Goal: Task Accomplishment & Management: Complete application form

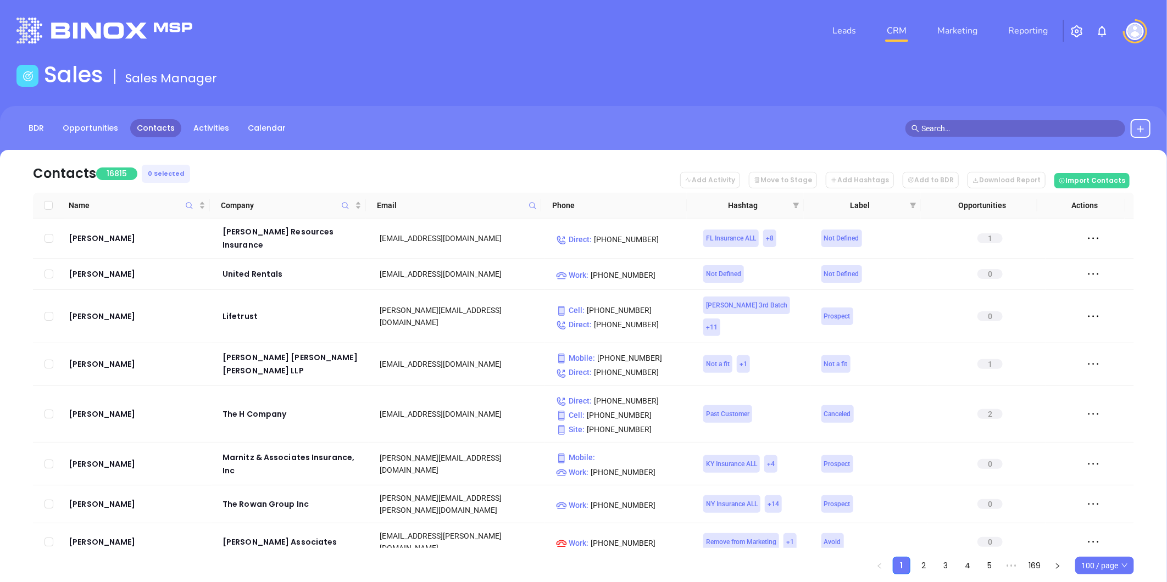
click at [1140, 126] on icon at bounding box center [1140, 129] width 9 height 9
click at [1080, 158] on p "New Contact" at bounding box center [1108, 160] width 91 height 18
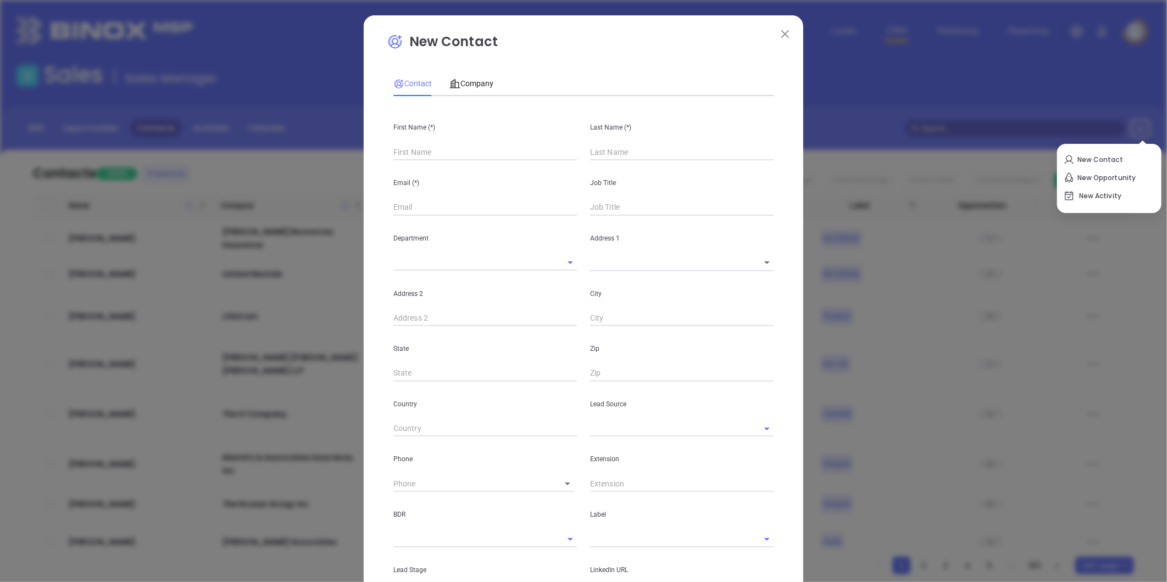
click at [426, 154] on input "text" at bounding box center [484, 152] width 183 height 16
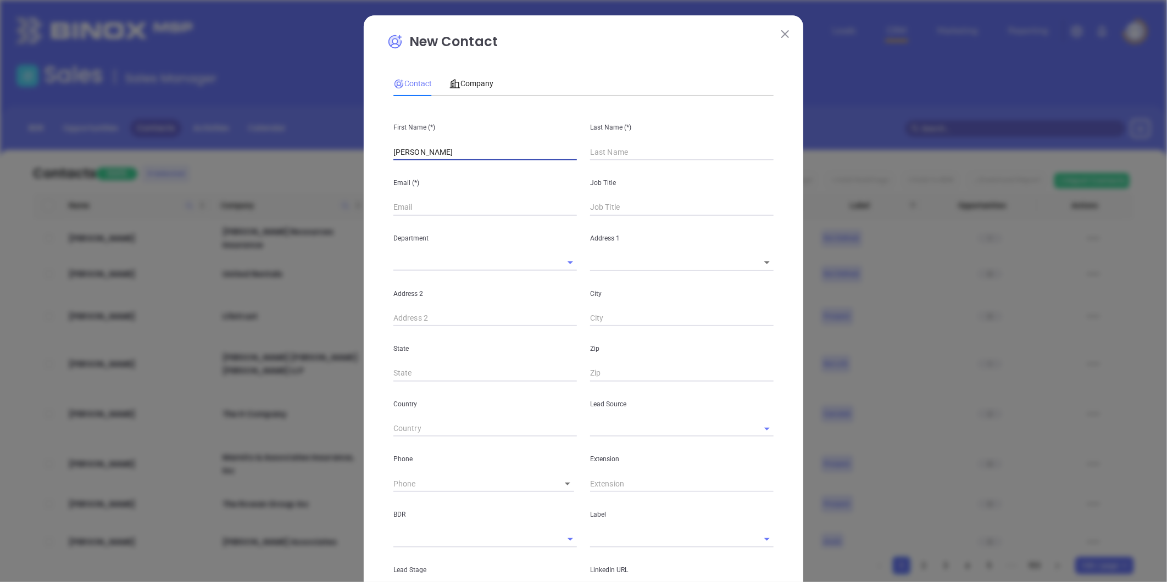
type input "nEIL"
click at [430, 153] on input "nEIL" at bounding box center [484, 152] width 183 height 16
drag, startPoint x: 426, startPoint y: 152, endPoint x: 313, endPoint y: 169, distance: 114.4
click at [313, 169] on div "New Contact Contact Company First Name (*) nEIL Last Name (*) Email (*) Job Tit…" at bounding box center [583, 291] width 1167 height 582
type input "Fourth Phone Call"
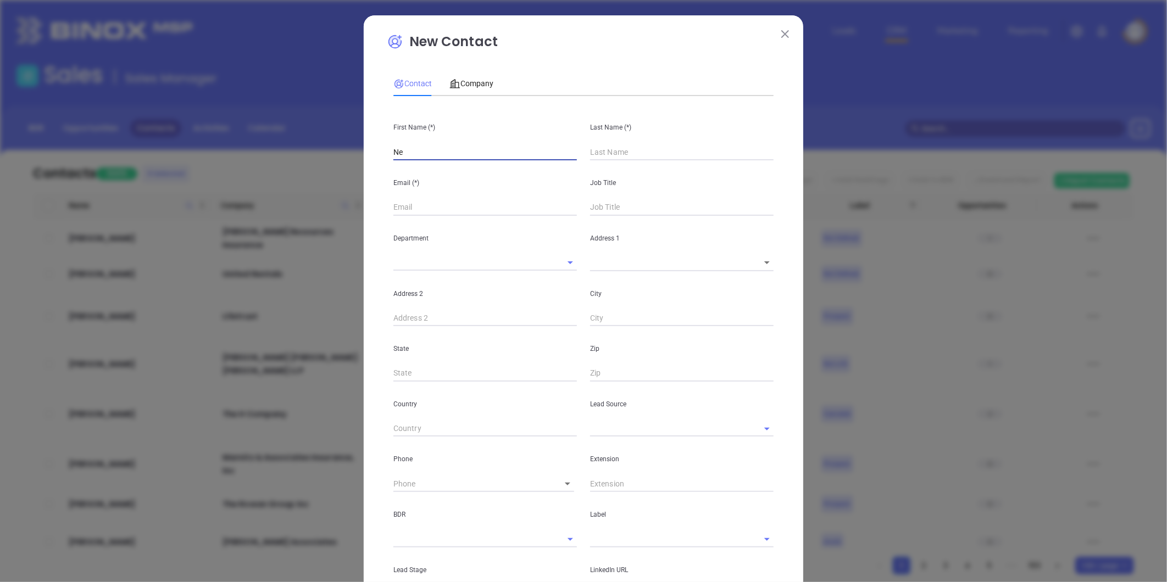
type input "Nei"
type input "1"
type input "Neil"
type input "1"
type input "Cohen"
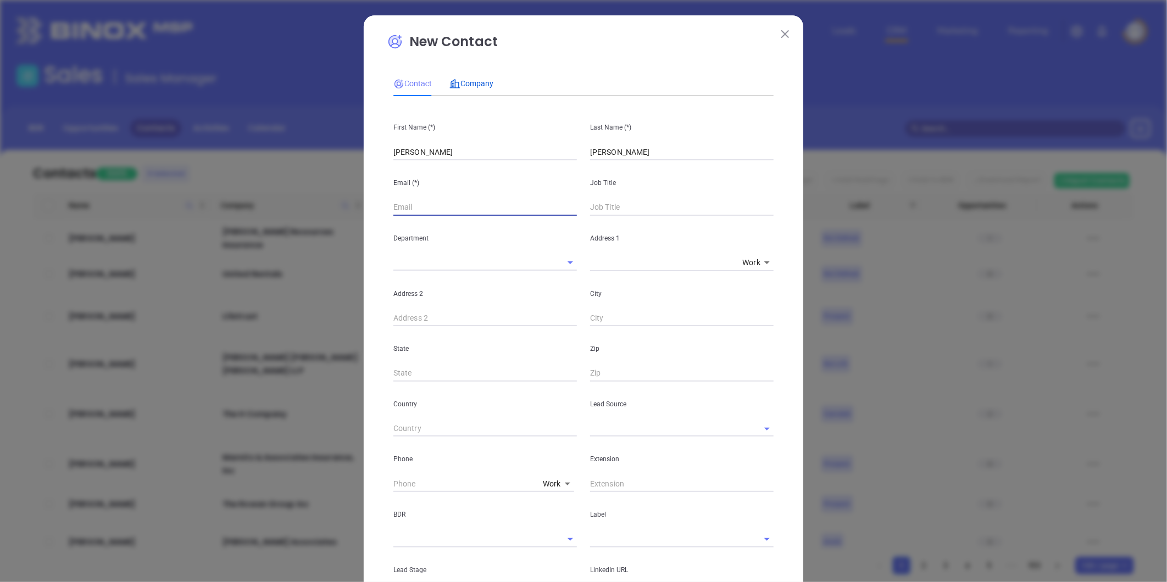
click at [474, 86] on span "Company" at bounding box center [471, 83] width 44 height 9
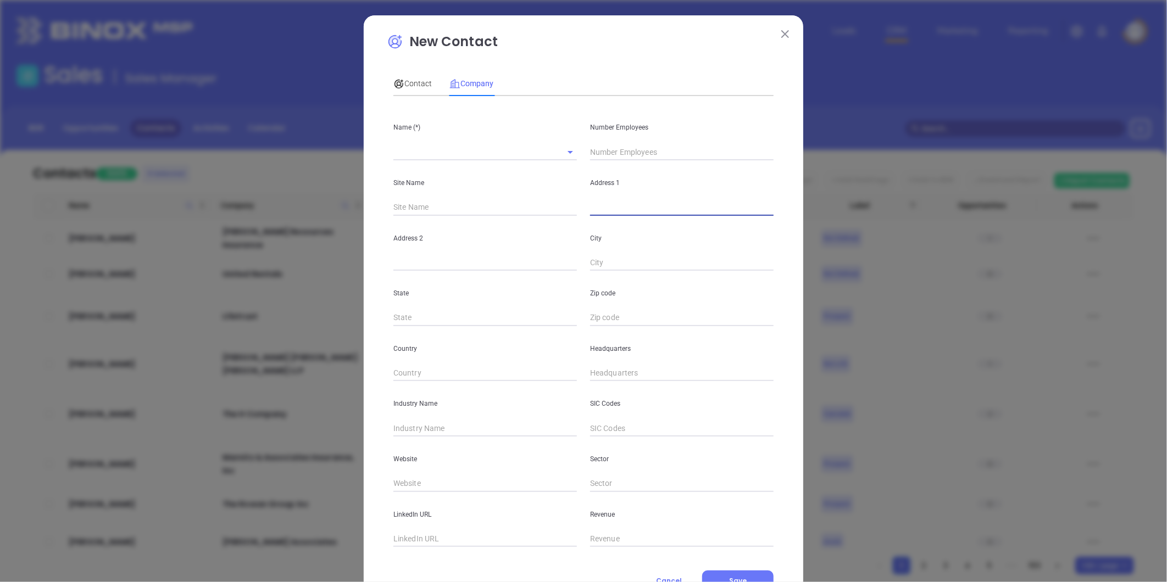
click at [605, 211] on input "text" at bounding box center [681, 207] width 183 height 16
paste input "2 Crescent Road, Port Washington, New York - 11050"
drag, startPoint x: 646, startPoint y: 208, endPoint x: 799, endPoint y: 202, distance: 153.4
click at [799, 202] on div "New Contact Contact Company First Name (*) Neil Last Name (*) Cohen Email (*) J…" at bounding box center [583, 291] width 1167 height 582
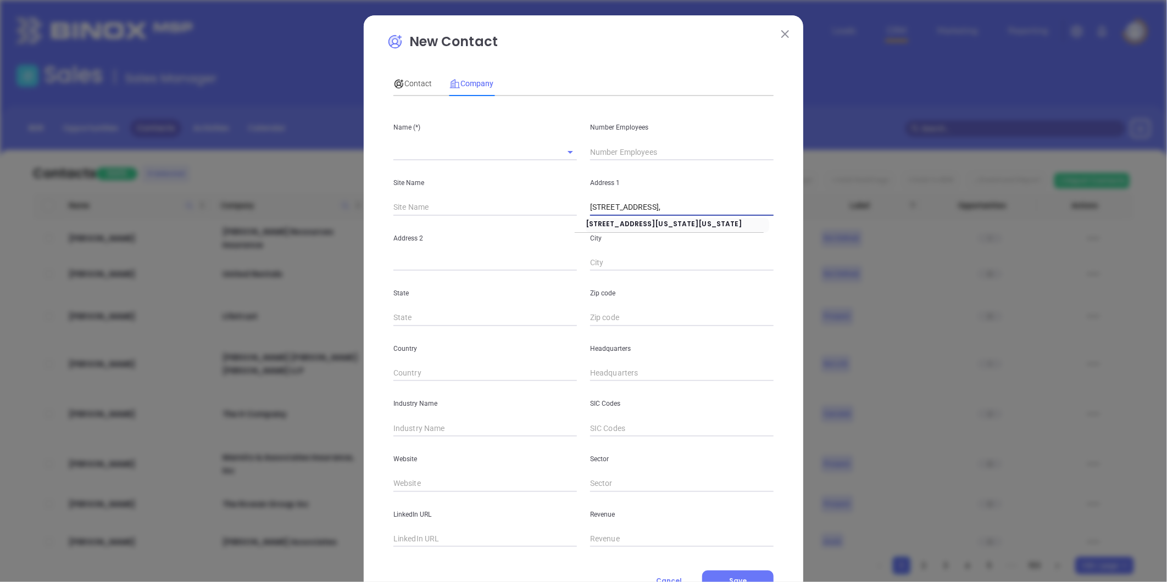
scroll to position [0, 0]
type input "2 Crescent Road"
paste input "Port Washington, New York - 11050"
drag, startPoint x: 649, startPoint y: 262, endPoint x: 855, endPoint y: 262, distance: 206.5
click at [855, 262] on div "New Contact Contact Company First Name (*) Neil Last Name (*) Cohen Email (*) J…" at bounding box center [583, 291] width 1167 height 582
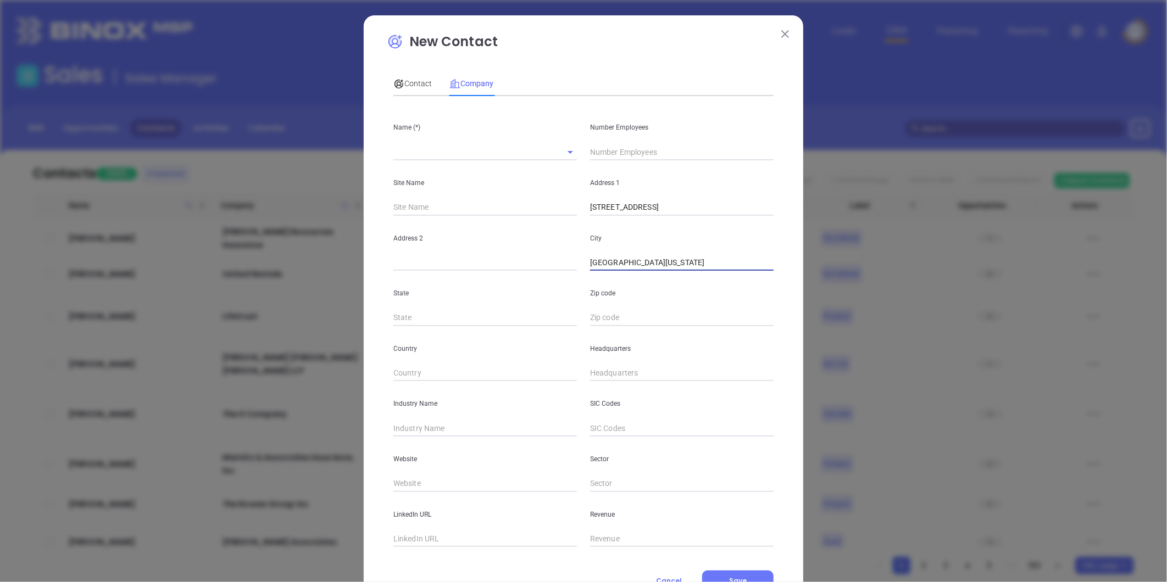
type input "Port Washington"
type input "NY"
paste input "New York - 11050"
type input "11050"
click at [603, 377] on input "text" at bounding box center [681, 373] width 183 height 16
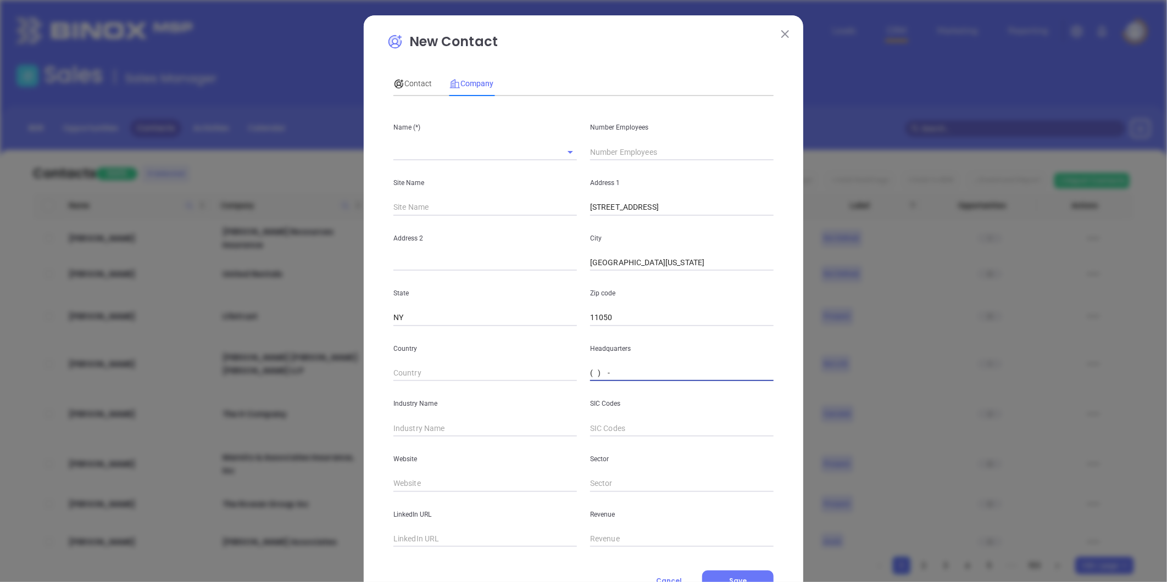
paste input "516) 622-9496"
type input "(516) 622-9496"
click at [415, 83] on span "Contact" at bounding box center [412, 83] width 38 height 9
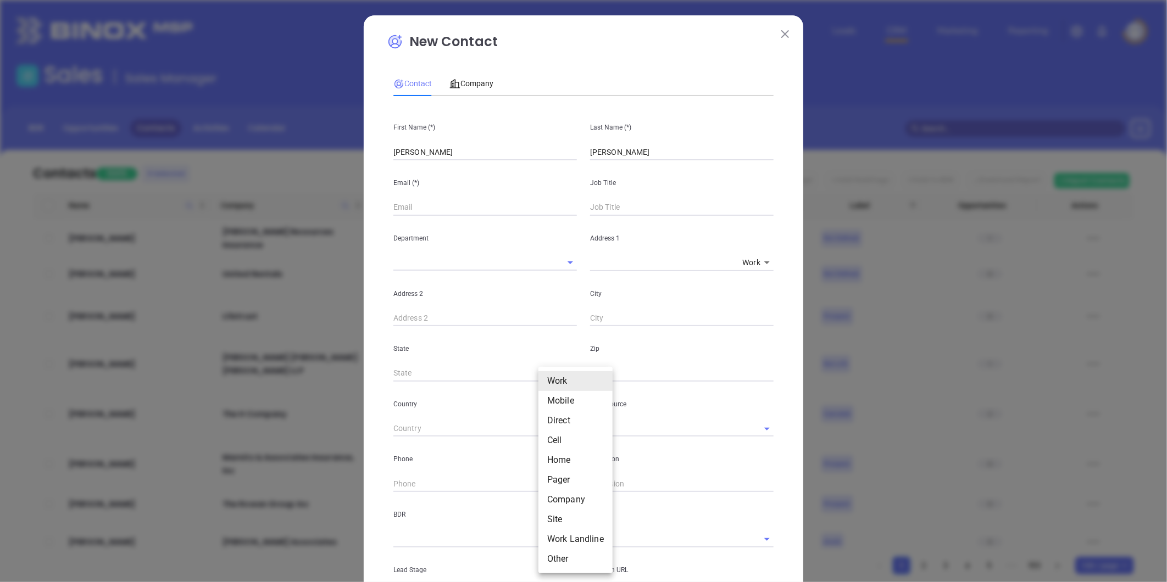
click at [558, 487] on body "Leads CRM Marketing Reporting Financial Leads Leads Sales Sales Manager BDR Opp…" at bounding box center [583, 291] width 1167 height 582
click at [556, 437] on li "Cell" at bounding box center [575, 441] width 74 height 20
type input "4"
click at [417, 485] on input "( ) -" at bounding box center [468, 484] width 151 height 16
paste input "516) 622-9496"
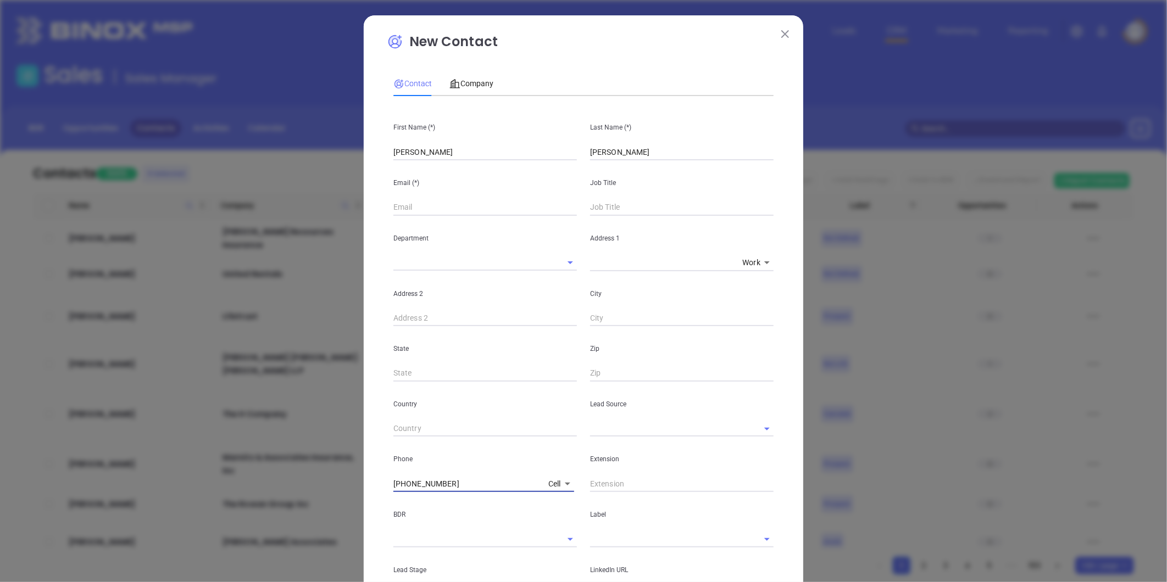
type input "(516) 622-9496"
drag, startPoint x: 483, startPoint y: 97, endPoint x: 474, endPoint y: 88, distance: 12.5
click at [480, 94] on div "Contact Company First Name (*) Neil Last Name (*) Cohen Email (*) Job Title Dep…" at bounding box center [583, 389] width 380 height 648
click at [471, 85] on span "Company" at bounding box center [471, 83] width 44 height 9
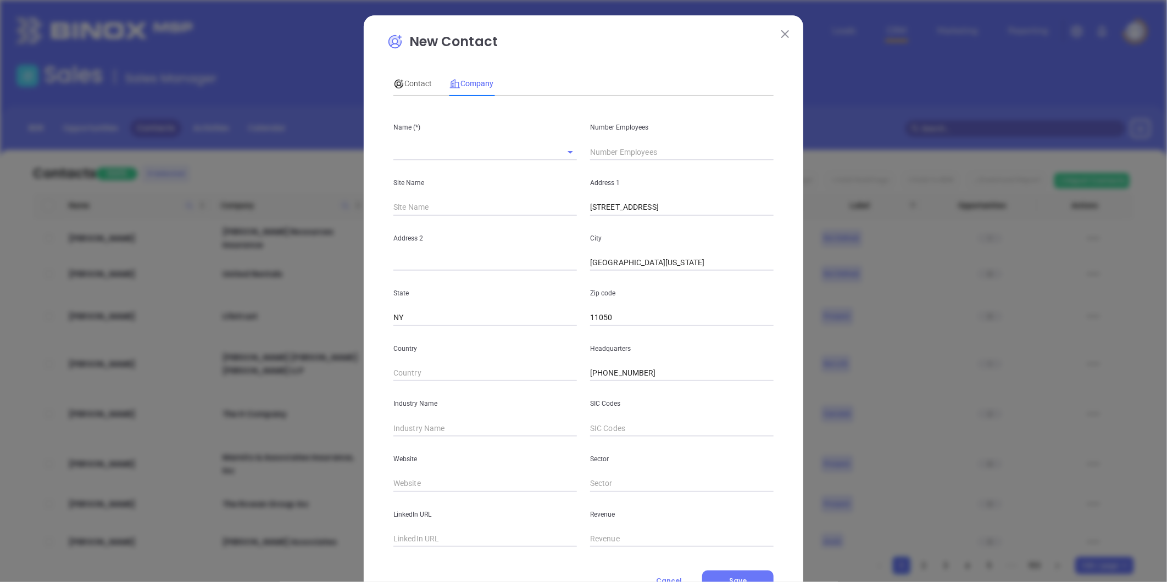
click at [404, 152] on input "text" at bounding box center [469, 152] width 153 height 16
paste input "Neil M Cohen Cpa"
type input "Neil M Cohen Cpa"
click at [412, 80] on span "Contact" at bounding box center [412, 83] width 38 height 9
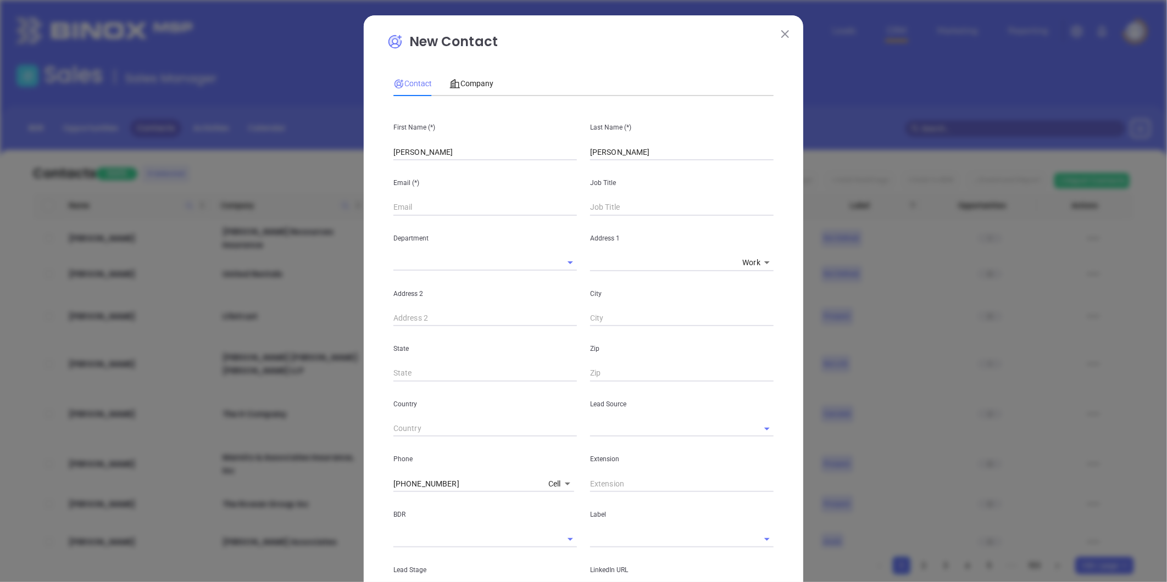
click at [605, 425] on input "text" at bounding box center [666, 429] width 153 height 16
click at [622, 458] on li "Other" at bounding box center [681, 453] width 183 height 20
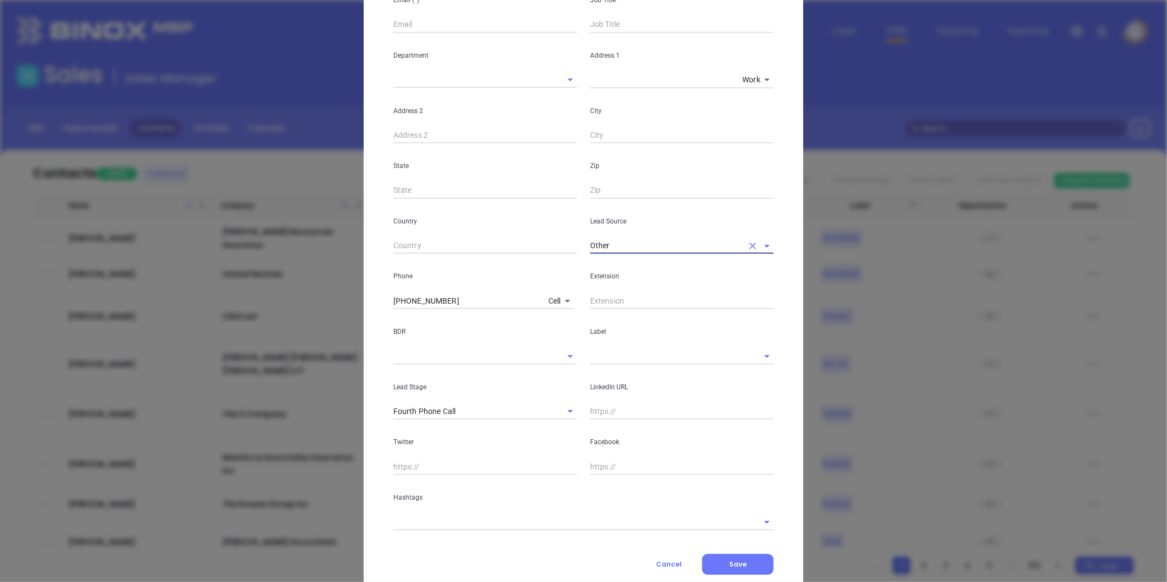
type input "Other"
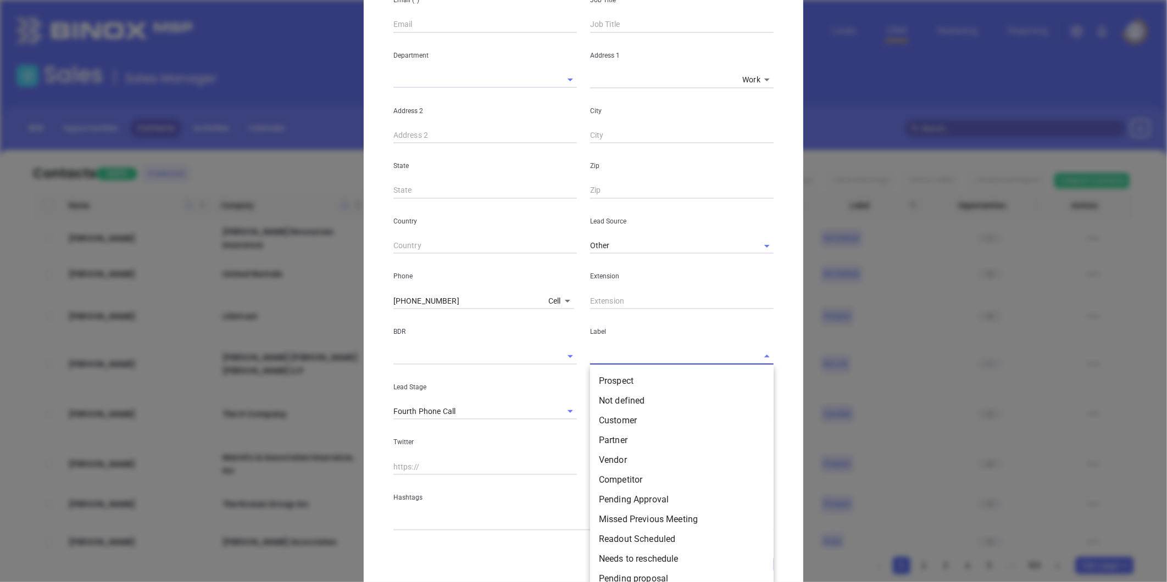
click at [608, 356] on input "text" at bounding box center [666, 356] width 153 height 16
click at [625, 377] on li "Prospect" at bounding box center [681, 381] width 183 height 20
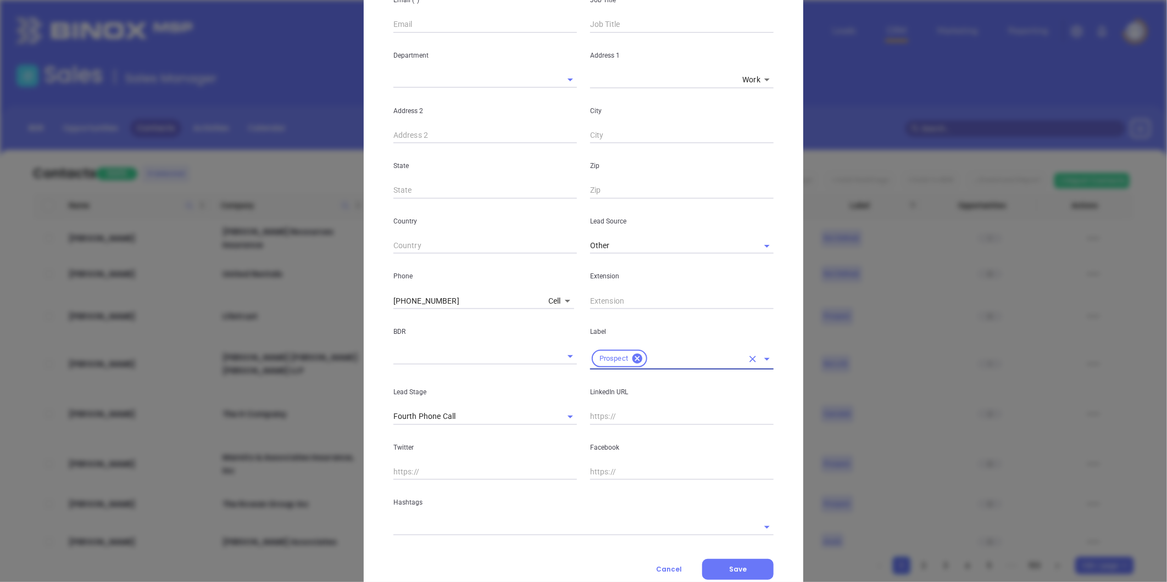
click at [422, 527] on input "text" at bounding box center [567, 527] width 349 height 16
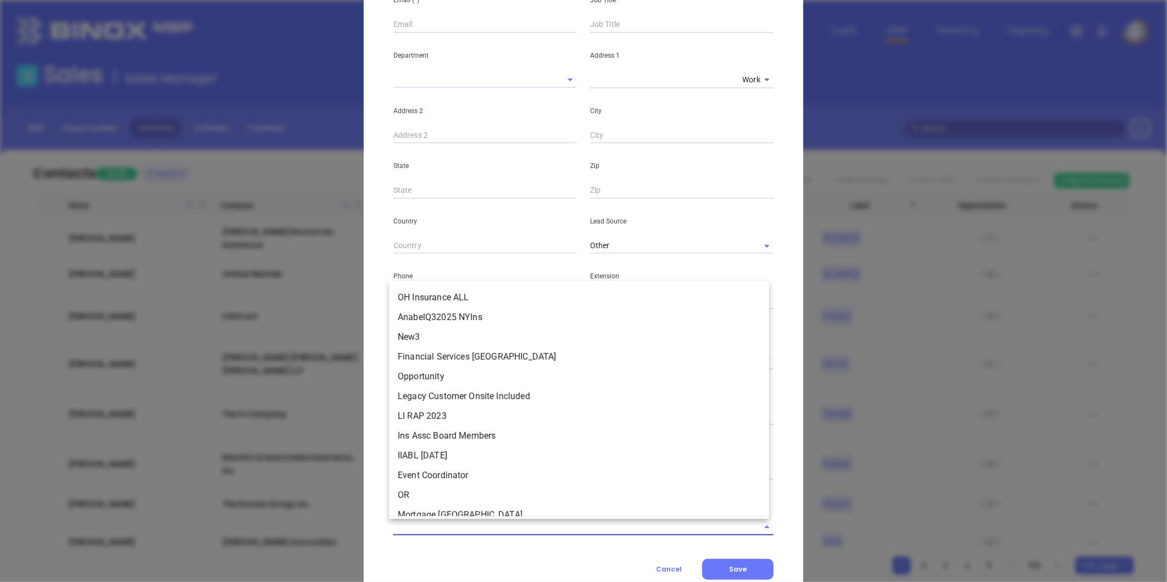
paste input "linkedin.com/in/neil-cohen-cfe-cpp-ea-pi"
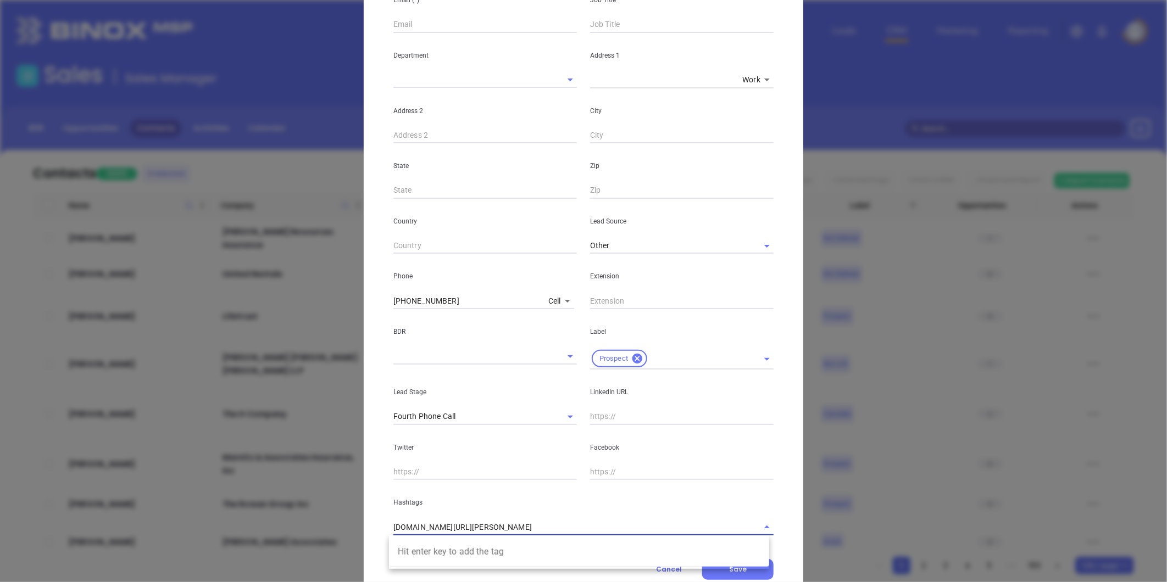
type input "linkedin.com/in/neil-cohen-cfe-cpp-ea-pi"
click at [611, 413] on input "text" at bounding box center [681, 417] width 183 height 16
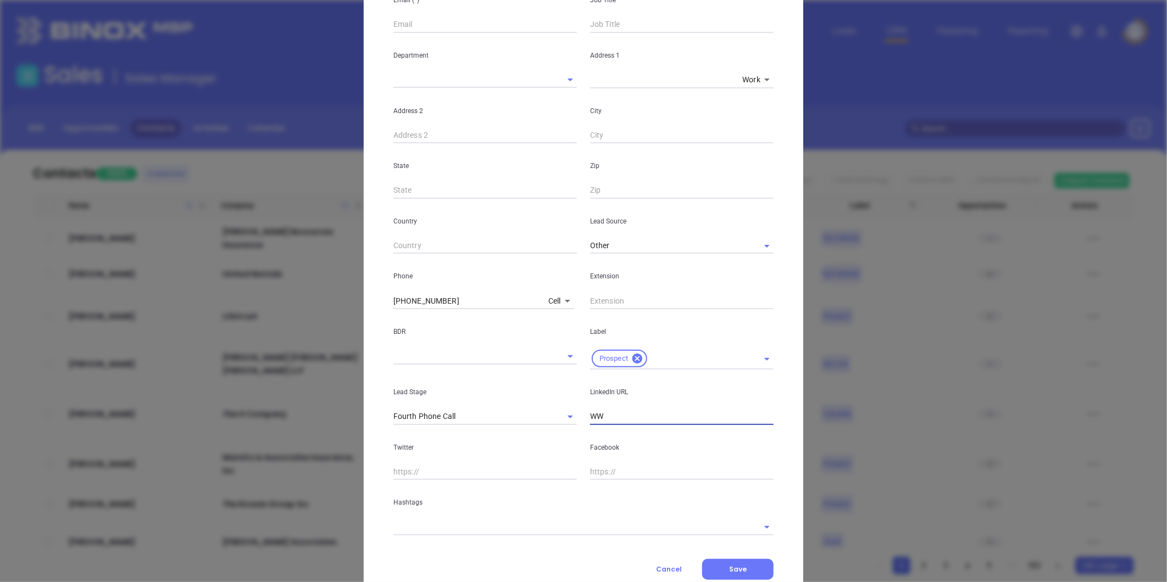
type input "W"
paste input "linkedin.com/in/neil-cohen-cfe-cpp-ea-pi"
type input "www.linkedin.com/in/neil-cohen-cfe-cpp-ea-pi"
click at [428, 528] on input "text" at bounding box center [567, 527] width 349 height 16
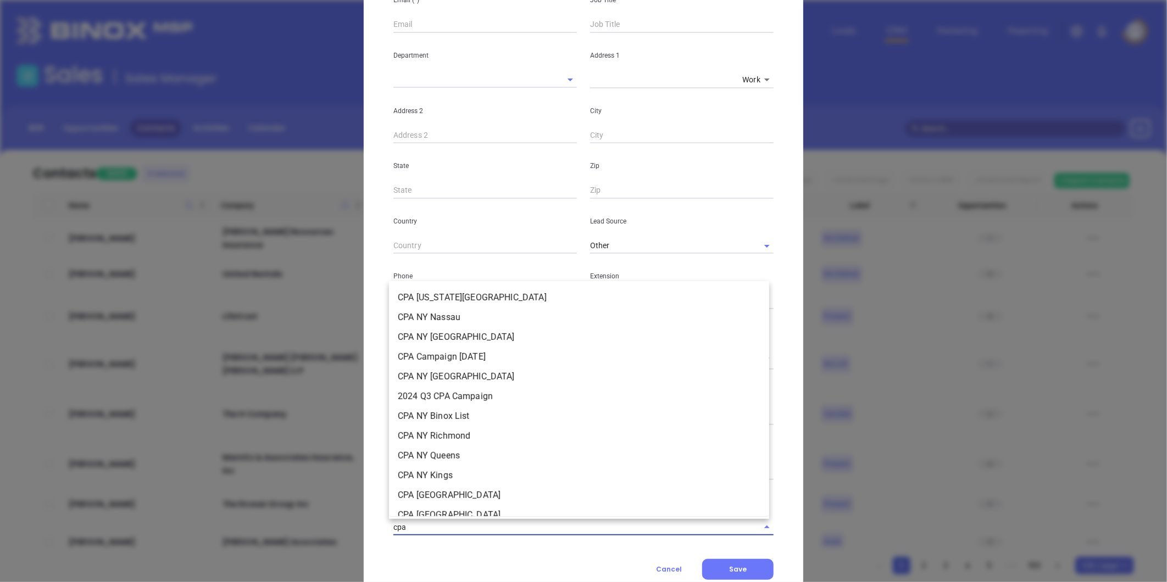
type input "cpa n"
click at [412, 471] on li "CPA NY" at bounding box center [579, 476] width 380 height 20
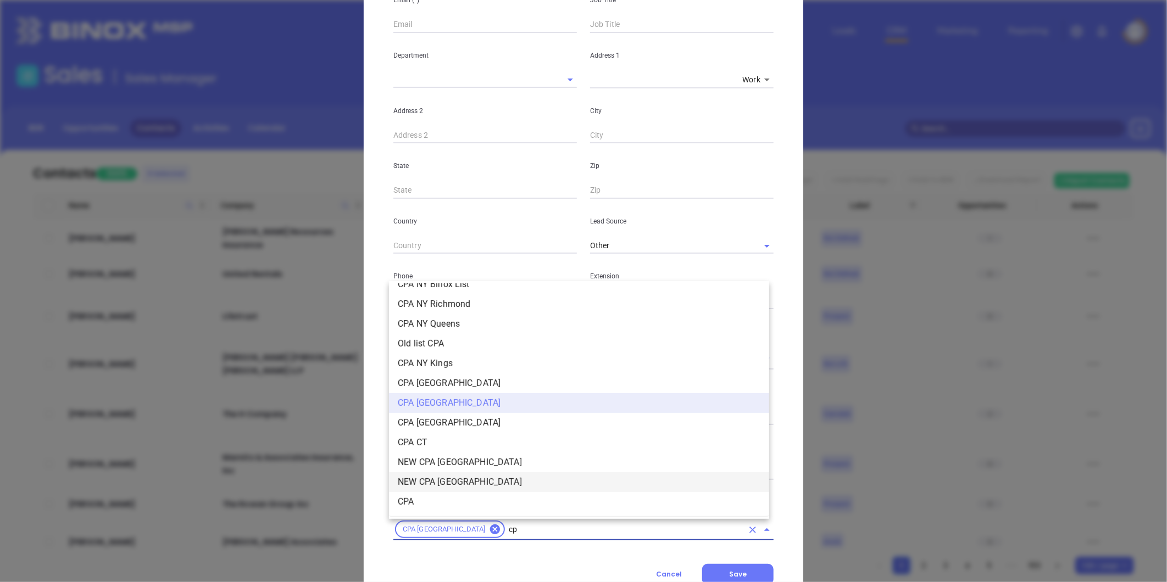
scroll to position [131, 0]
type input "cpa"
click at [418, 504] on li "CPA" at bounding box center [579, 503] width 380 height 20
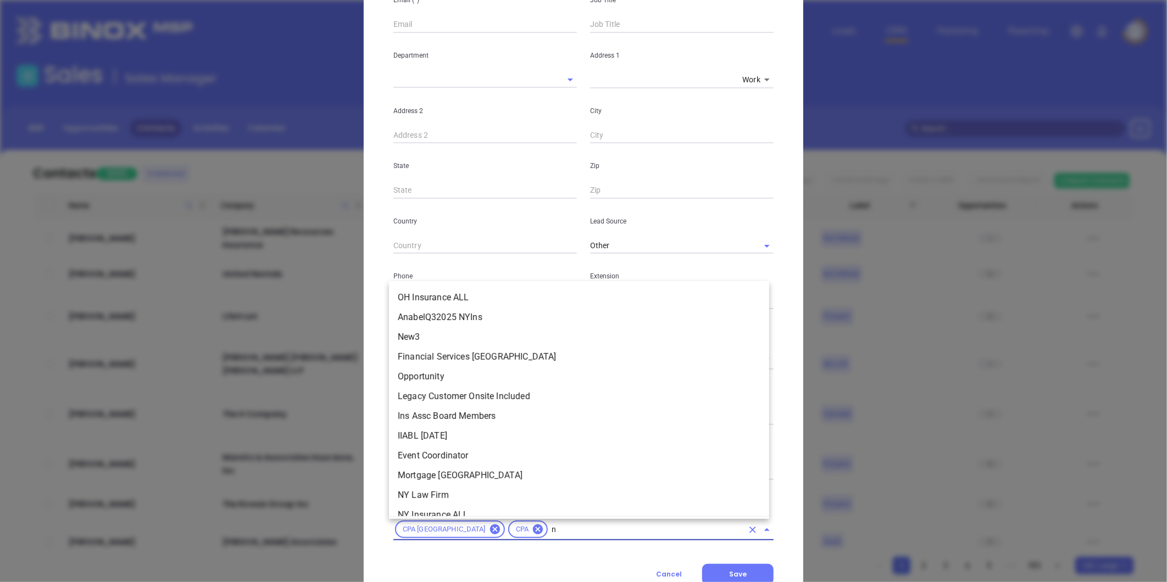
type input "ny"
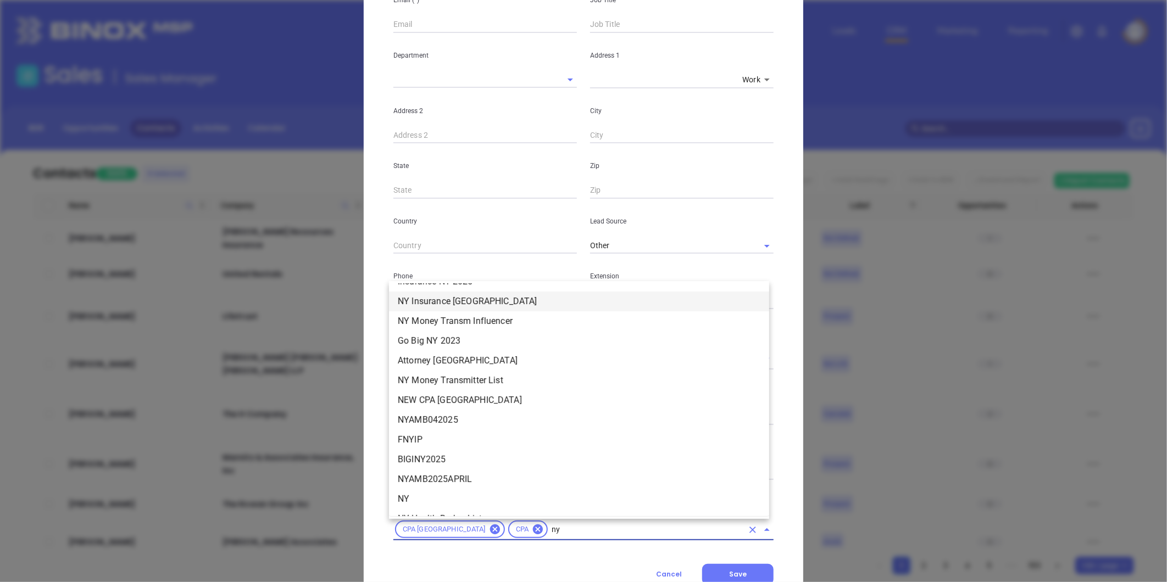
scroll to position [1065, 0]
click at [420, 489] on li "NY" at bounding box center [579, 499] width 380 height 20
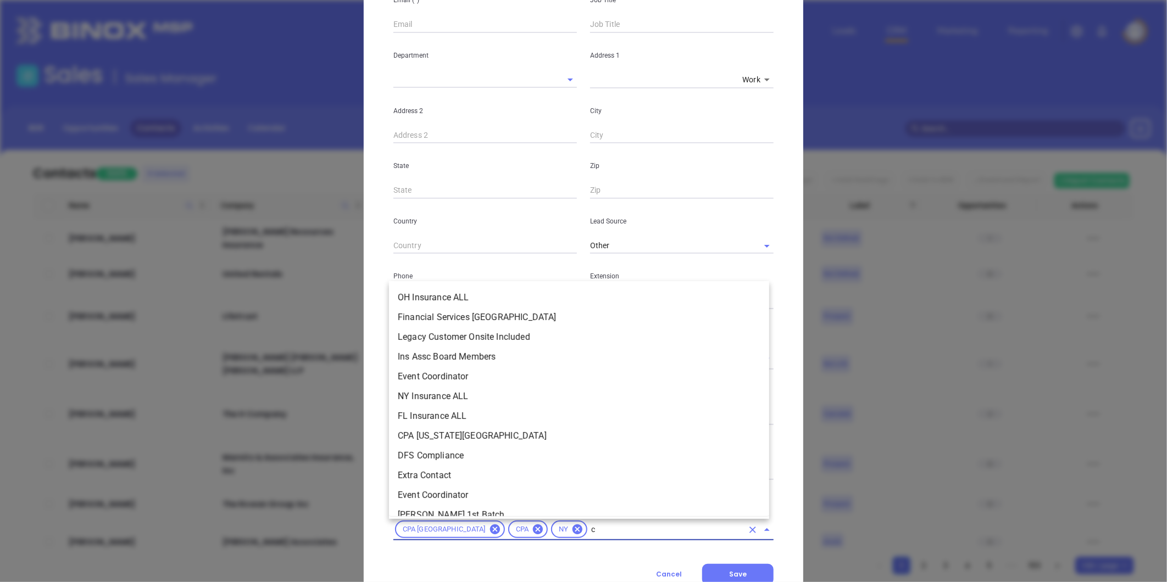
scroll to position [1731, 0]
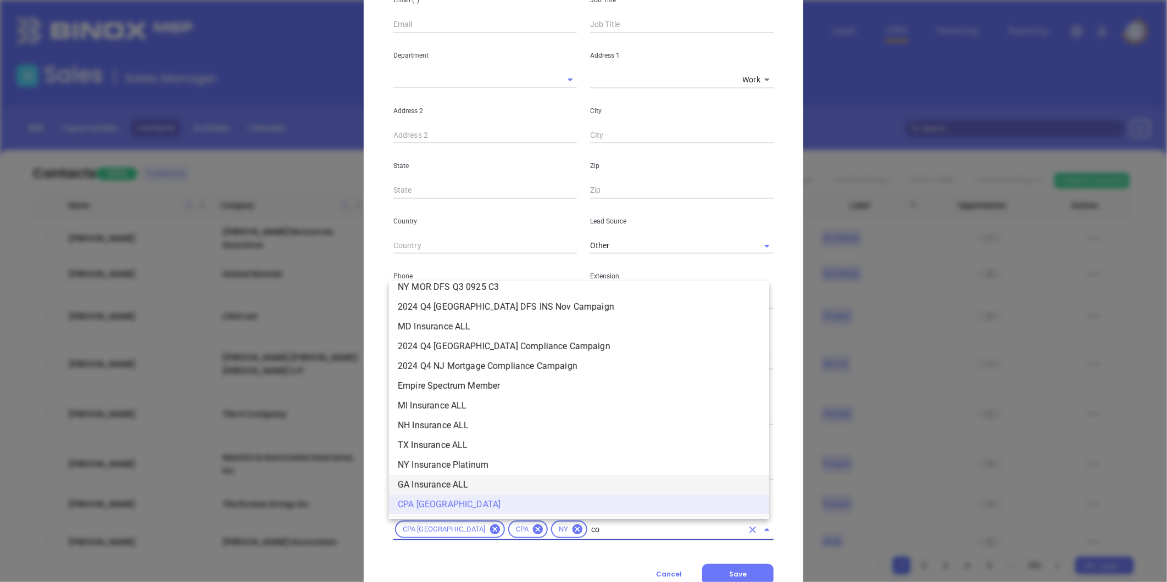
type input "cop"
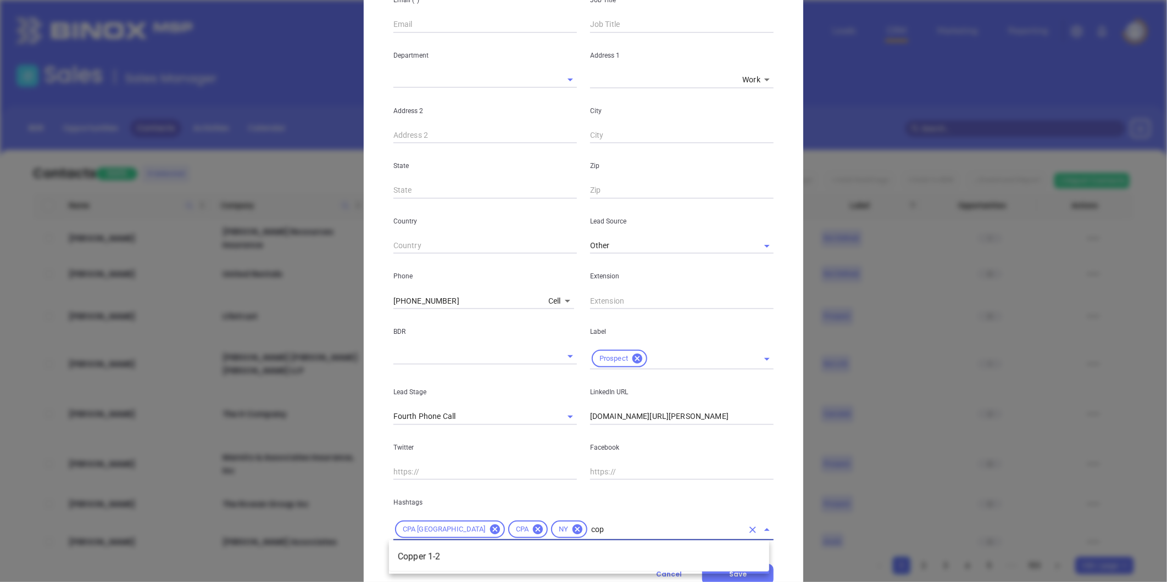
scroll to position [0, 0]
click at [433, 555] on li "Copper 1-2" at bounding box center [579, 557] width 380 height 20
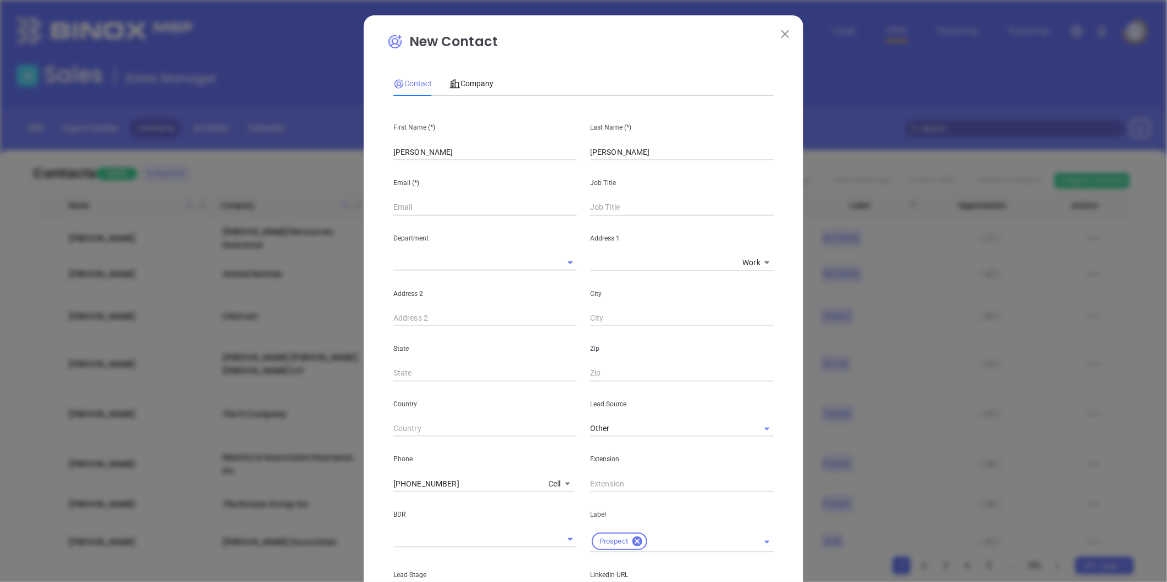
click at [617, 211] on input "text" at bounding box center [681, 207] width 183 height 16
type input "Owner"
click at [474, 85] on span "Company" at bounding box center [471, 83] width 44 height 9
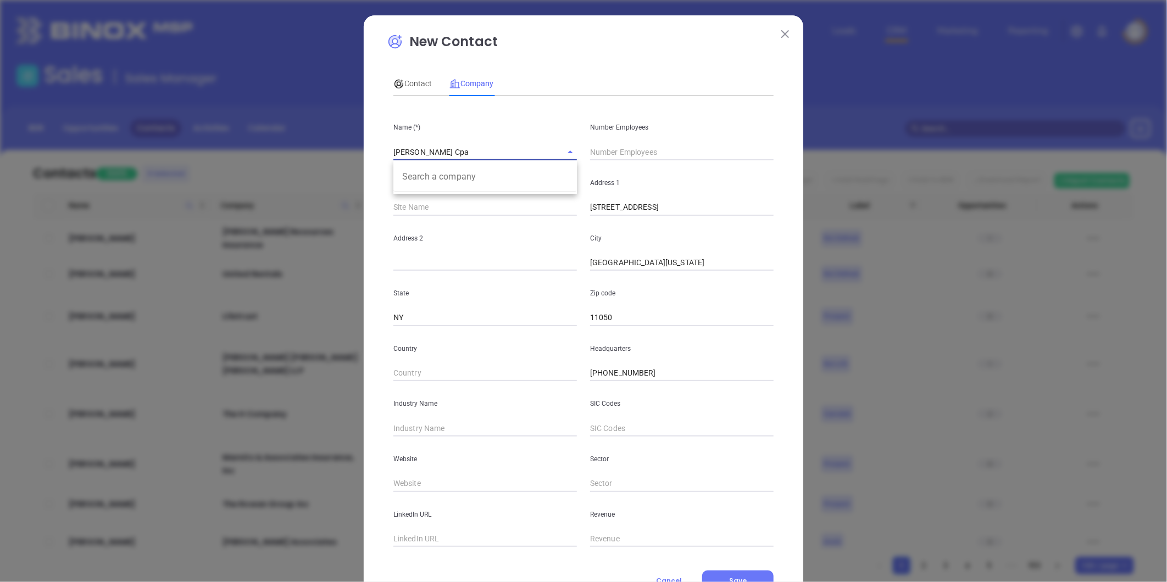
drag, startPoint x: 462, startPoint y: 147, endPoint x: 277, endPoint y: 134, distance: 185.6
click at [387, 151] on div "Name (*) Neil M Cohen Cpa Search a company" at bounding box center [485, 132] width 197 height 55
click at [408, 80] on span "Contact" at bounding box center [412, 83] width 38 height 9
